Goal: Task Accomplishment & Management: Use online tool/utility

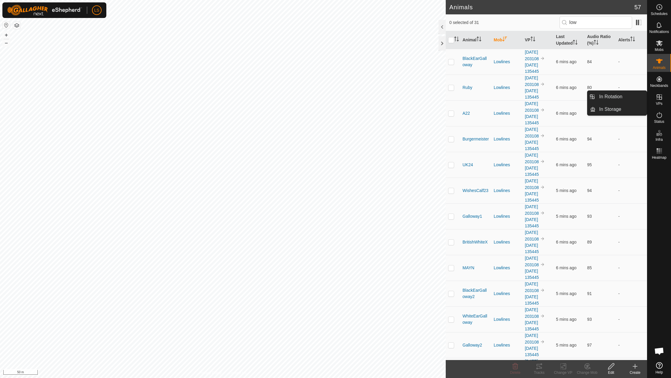
click at [628, 98] on link "In Rotation" at bounding box center [620, 97] width 51 height 12
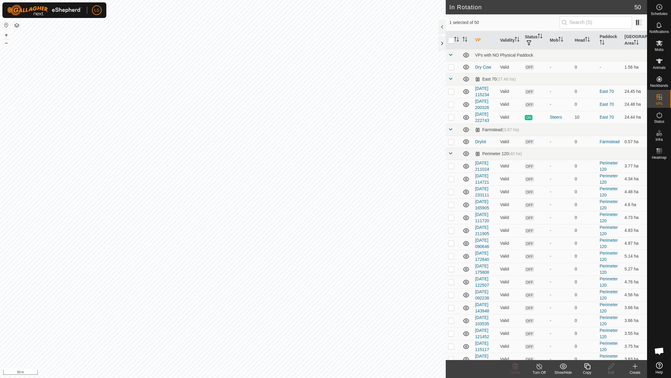
click at [632, 366] on icon at bounding box center [634, 366] width 7 height 7
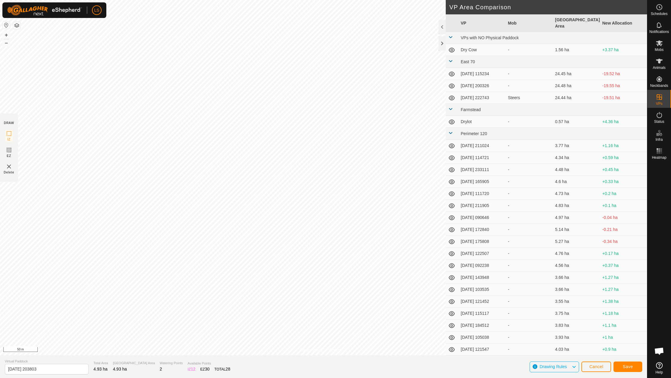
click at [632, 368] on span "Save" at bounding box center [627, 366] width 10 height 5
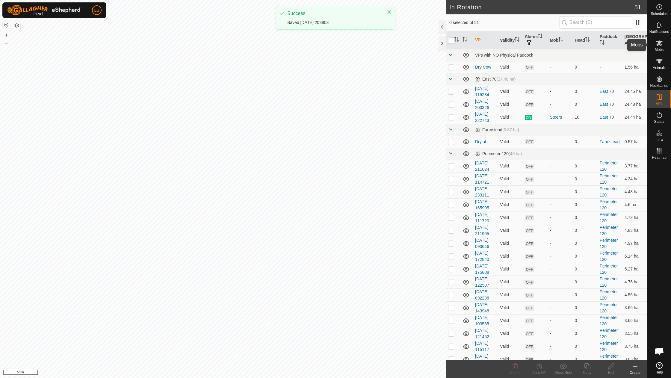
click at [661, 44] on icon at bounding box center [658, 43] width 7 height 7
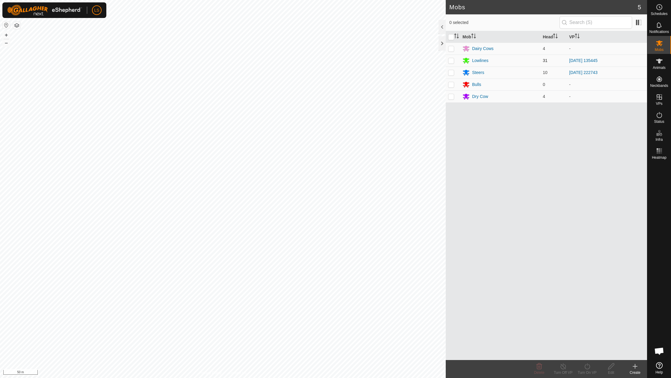
click at [452, 59] on p-checkbox at bounding box center [451, 60] width 6 height 5
checkbox input "true"
click at [586, 370] on div "Turn On VP" at bounding box center [587, 372] width 24 height 5
click at [586, 352] on link "Now" at bounding box center [604, 353] width 59 height 12
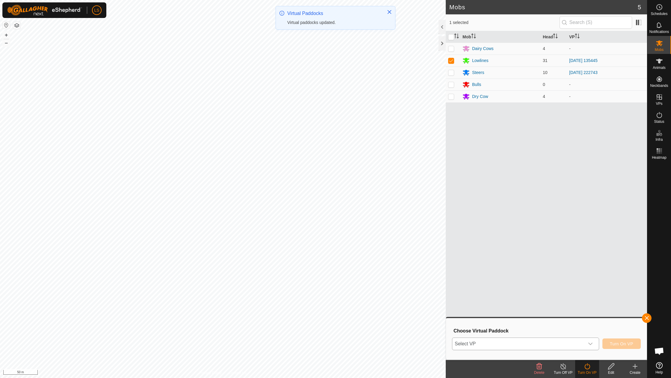
click at [590, 342] on icon "dropdown trigger" at bounding box center [590, 343] width 5 height 5
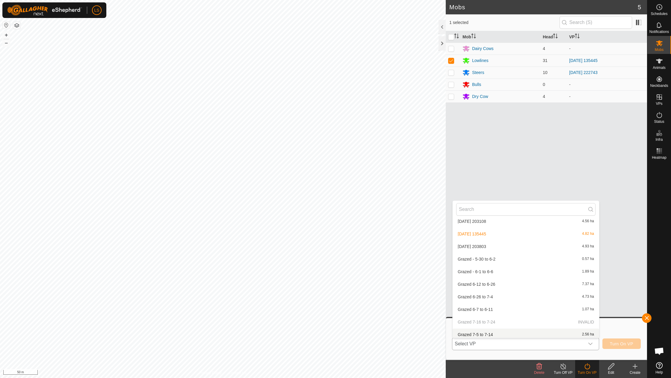
scroll to position [509, 0]
click at [489, 242] on li "[DATE] 203803 4.93 ha" at bounding box center [525, 248] width 146 height 12
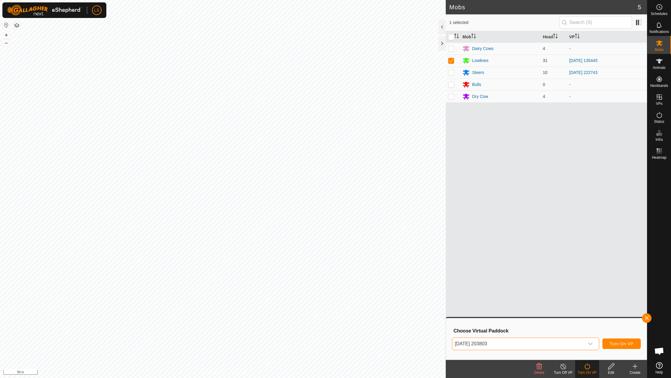
click at [615, 345] on span "Turn On VP" at bounding box center [621, 343] width 23 height 5
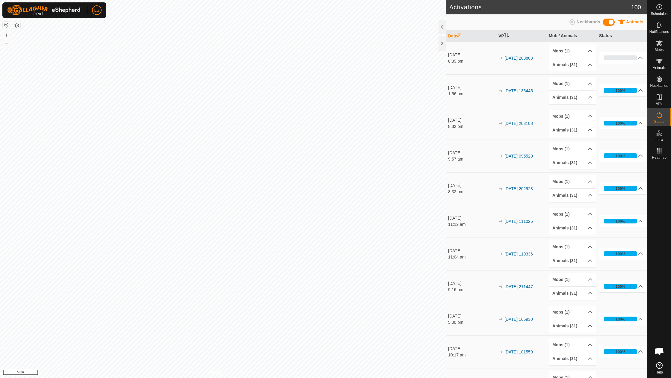
click at [16, 25] on button "button" at bounding box center [16, 25] width 7 height 7
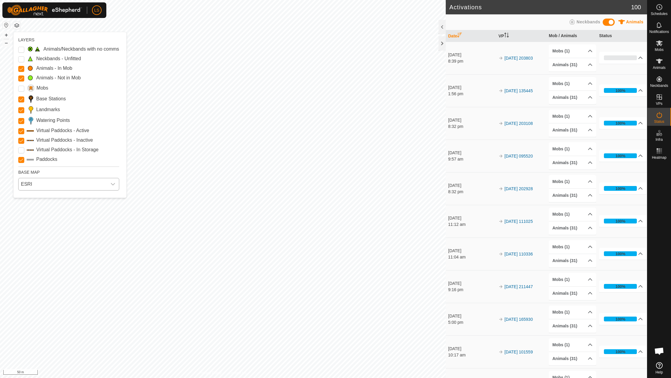
click at [63, 180] on span "ESRI" at bounding box center [63, 184] width 88 height 12
click at [40, 234] on li "Mapbox" at bounding box center [69, 236] width 100 height 12
click at [36, 184] on span "Mapbox" at bounding box center [63, 184] width 88 height 12
click at [43, 201] on li "Azure" at bounding box center [69, 198] width 100 height 12
click at [113, 185] on icon "dropdown trigger" at bounding box center [112, 184] width 5 height 5
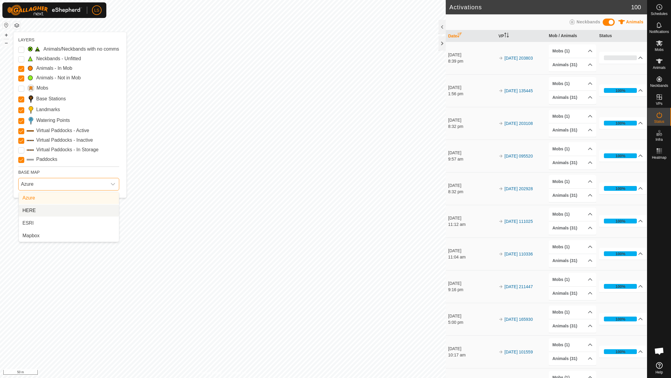
click at [89, 208] on li "HERE" at bounding box center [69, 210] width 100 height 12
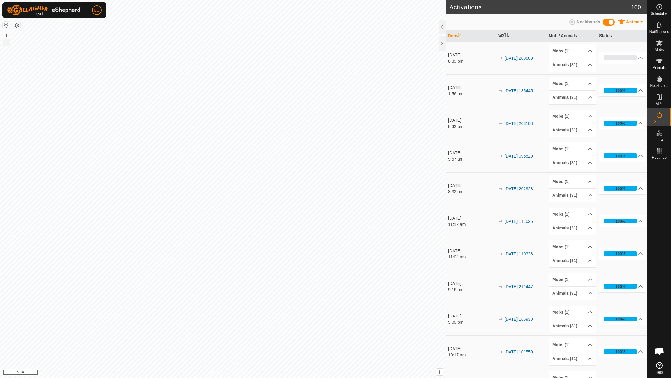
click at [4, 44] on button "–" at bounding box center [6, 42] width 7 height 7
click at [16, 26] on button "button" at bounding box center [16, 25] width 7 height 7
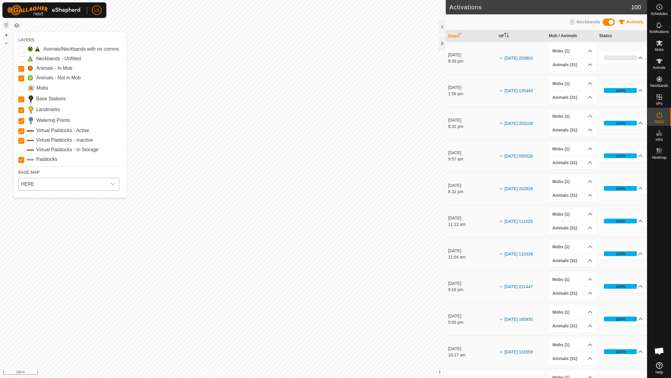
click at [47, 183] on span "HERE" at bounding box center [63, 184] width 88 height 12
click at [35, 224] on li "ESRI" at bounding box center [69, 223] width 100 height 12
click at [113, 186] on icon "dropdown trigger" at bounding box center [112, 184] width 5 height 5
click at [70, 201] on li "Azure" at bounding box center [69, 198] width 100 height 12
click at [113, 183] on icon "dropdown trigger" at bounding box center [112, 184] width 5 height 5
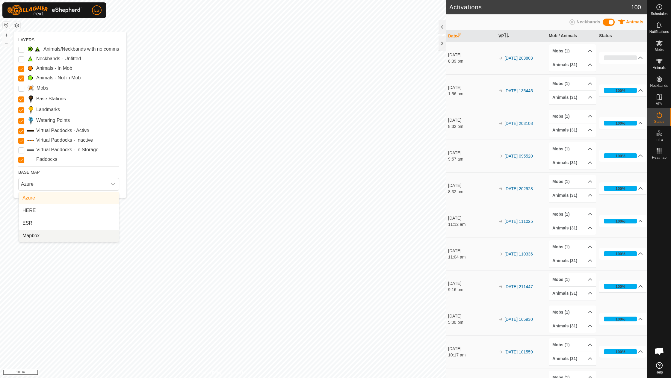
click at [40, 237] on li "Mapbox" at bounding box center [69, 236] width 100 height 12
click at [16, 24] on button "button" at bounding box center [16, 25] width 7 height 7
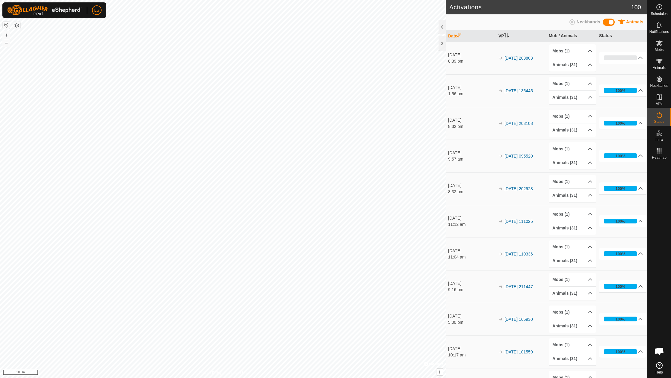
click at [17, 24] on button "button" at bounding box center [16, 25] width 7 height 7
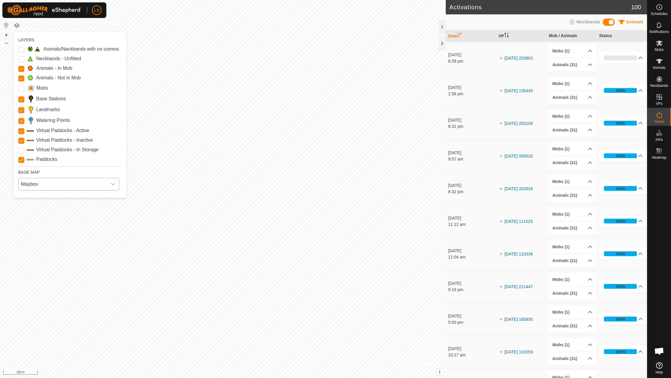
click at [53, 186] on span "Mapbox" at bounding box center [63, 184] width 88 height 12
click at [41, 210] on li "HERE" at bounding box center [69, 210] width 100 height 12
click at [15, 25] on button "button" at bounding box center [16, 25] width 7 height 7
